Goal: Information Seeking & Learning: Learn about a topic

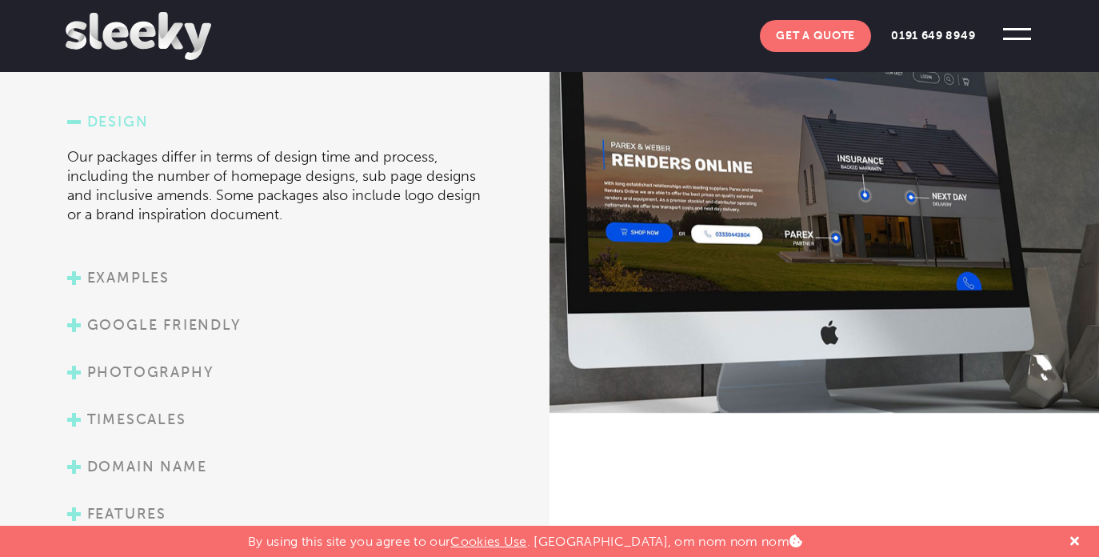
scroll to position [1827, 0]
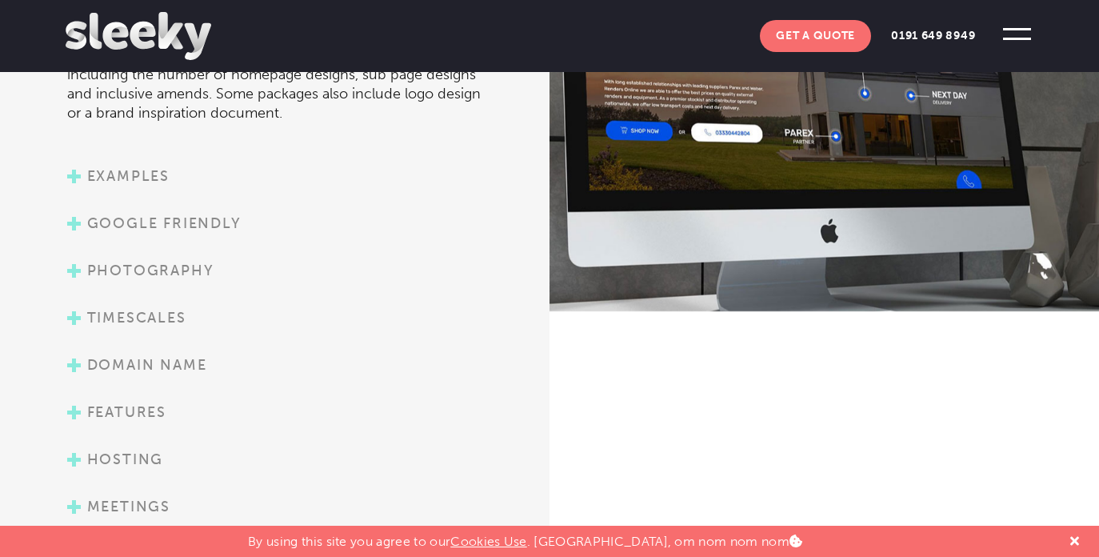
click at [130, 167] on link "Examples" at bounding box center [118, 176] width 102 height 18
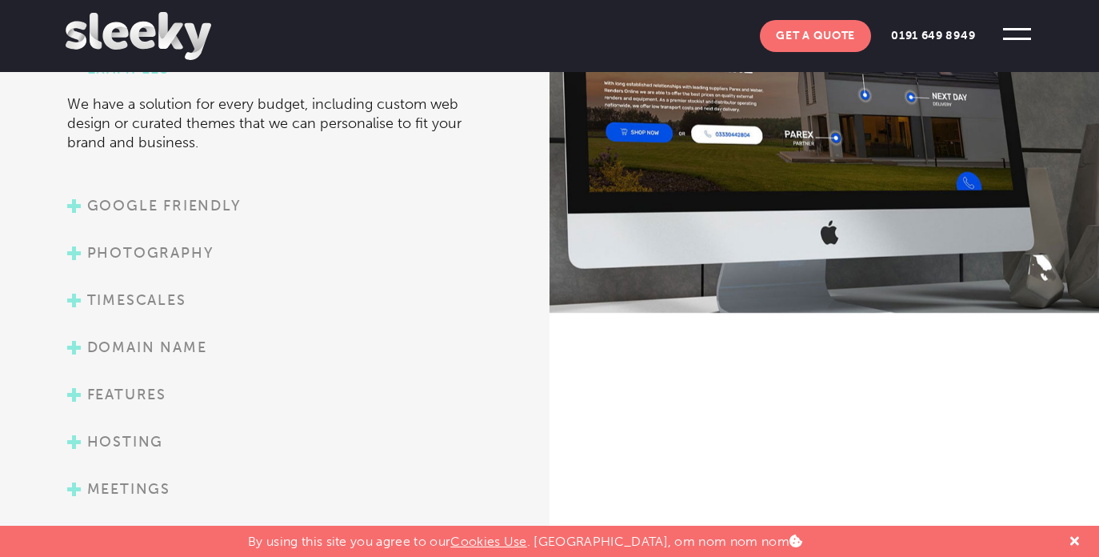
scroll to position [1731, 0]
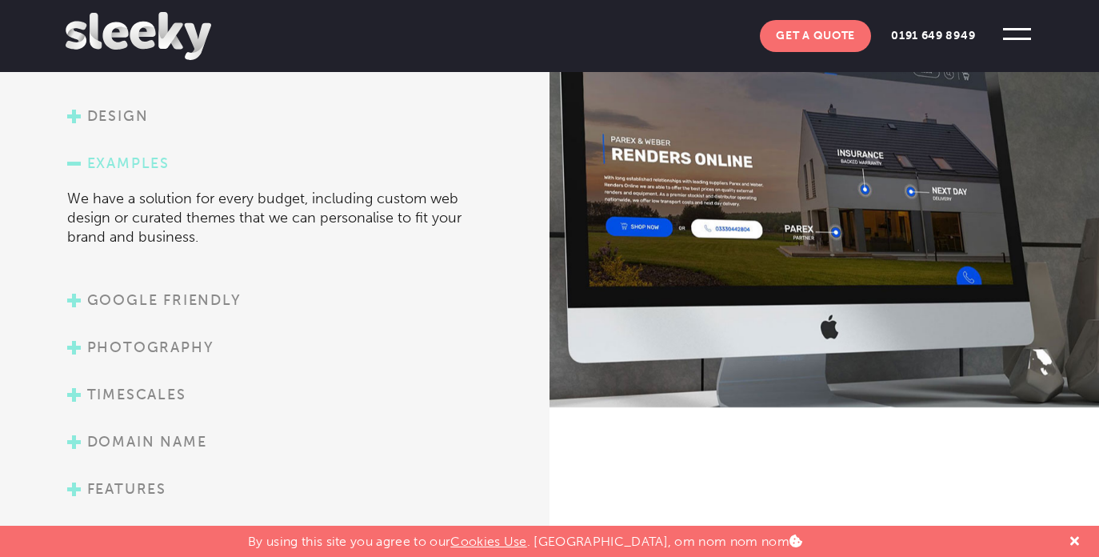
click at [134, 155] on link "Examples" at bounding box center [118, 163] width 102 height 18
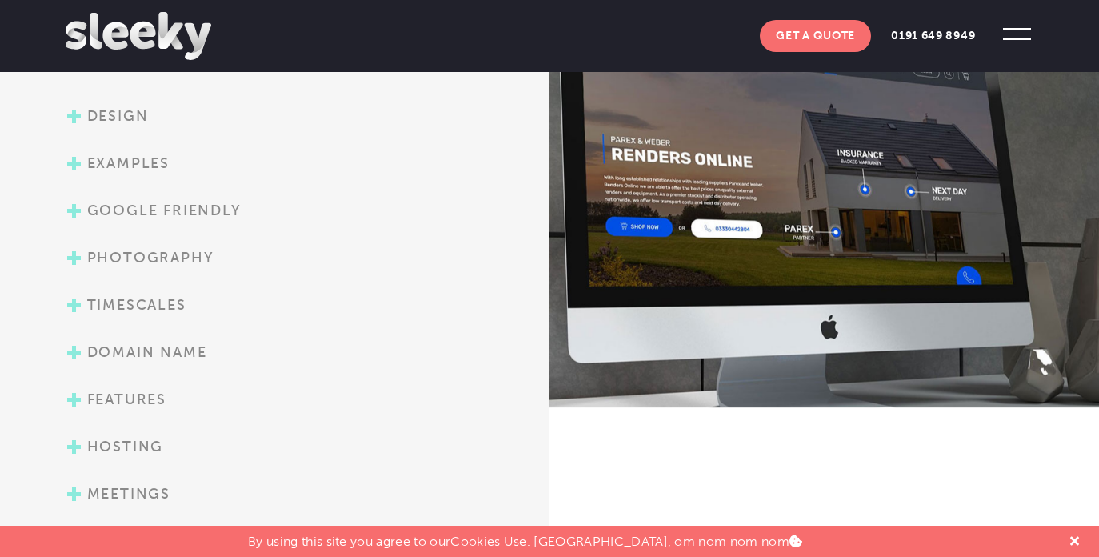
click at [186, 213] on link "Google friendly" at bounding box center [154, 211] width 174 height 18
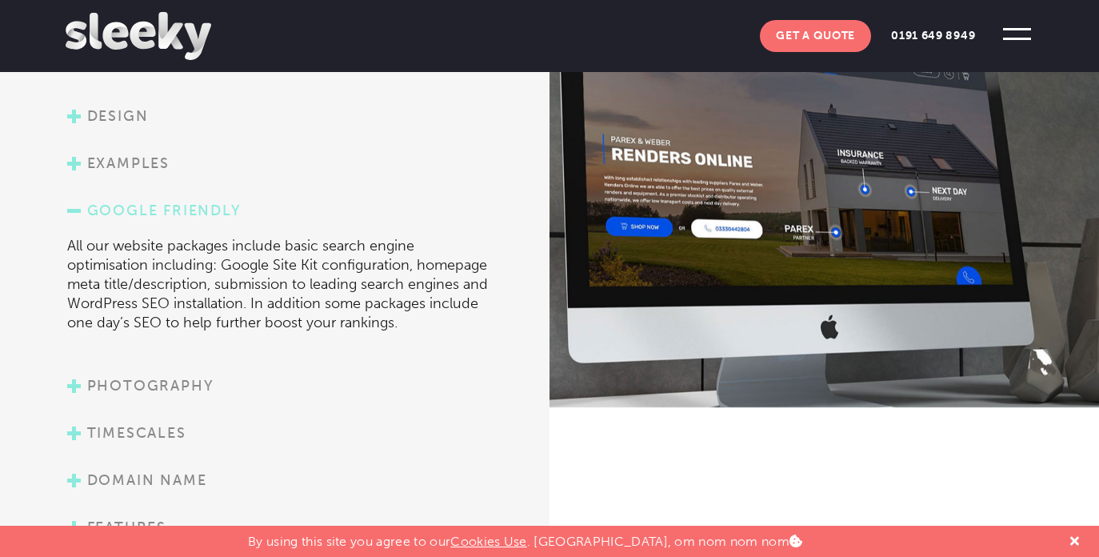
click at [186, 213] on link "Google friendly" at bounding box center [154, 211] width 174 height 18
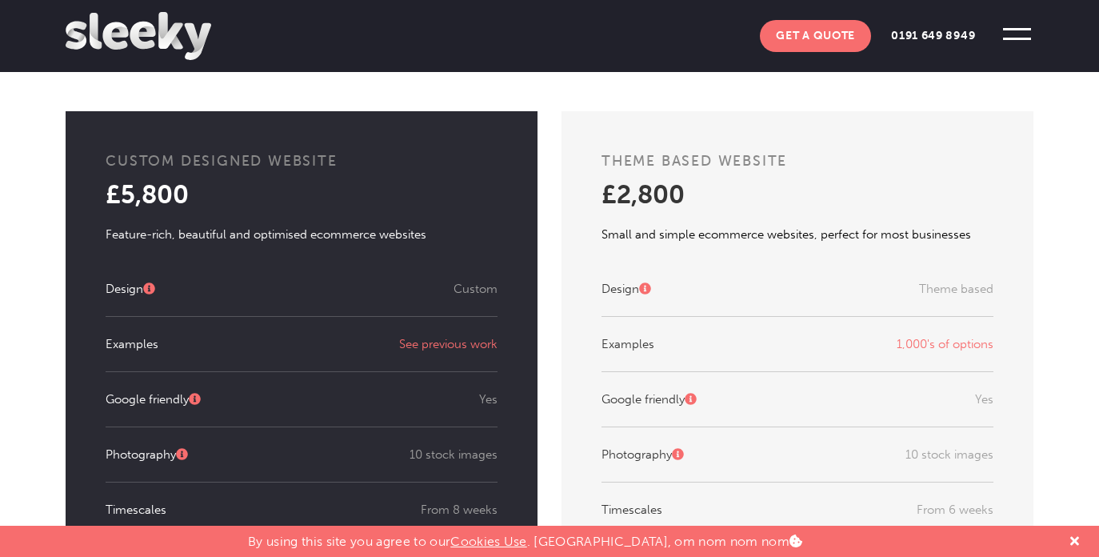
scroll to position [453, 0]
